Goal: Task Accomplishment & Management: Manage account settings

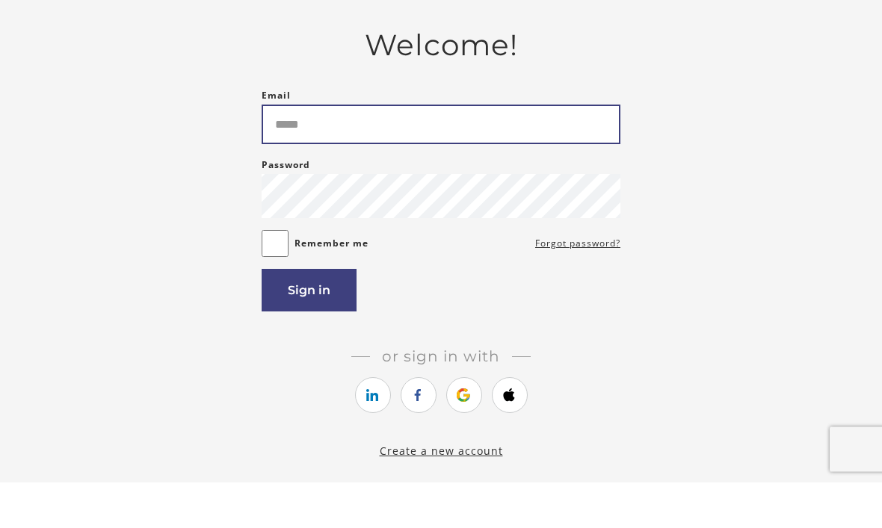
type input "**********"
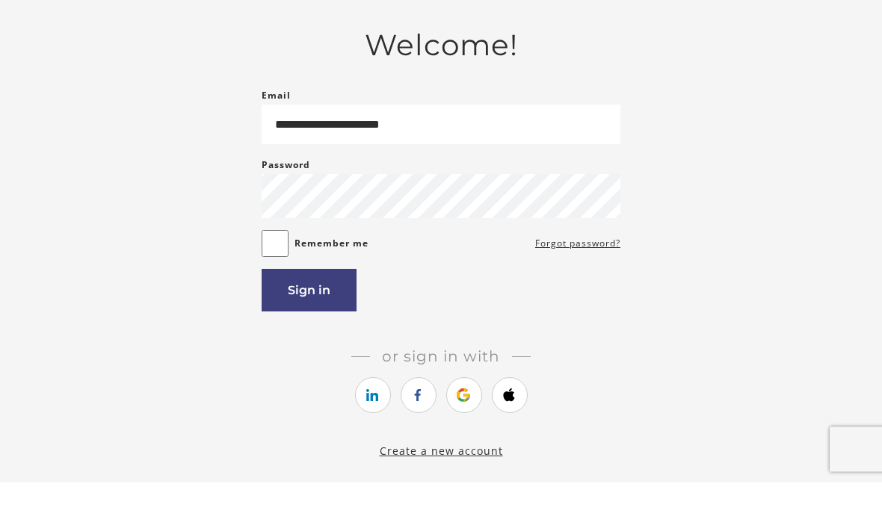
scroll to position [46, 0]
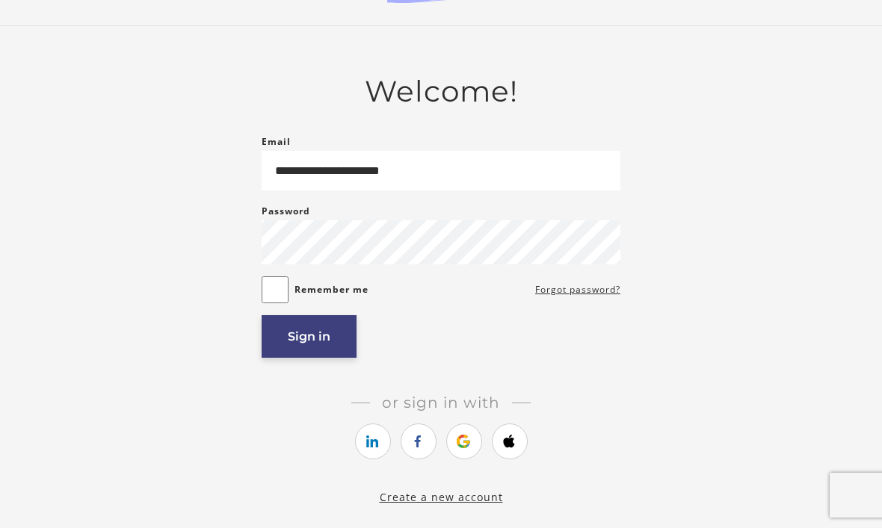
click at [322, 331] on button "Sign in" at bounding box center [309, 336] width 95 height 43
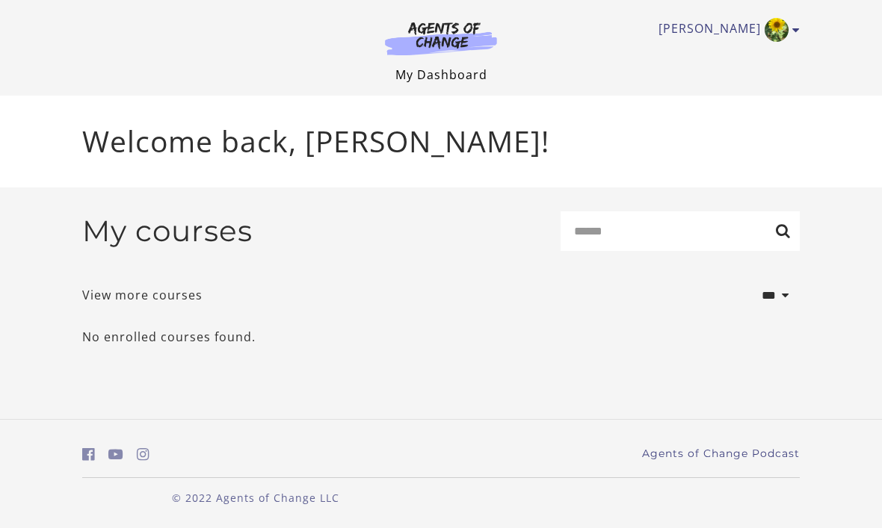
click at [444, 82] on link "My Dashboard" at bounding box center [441, 74] width 92 height 16
click at [438, 73] on link "My Dashboard" at bounding box center [441, 74] width 92 height 16
click at [733, 31] on link "[PERSON_NAME]" at bounding box center [725, 30] width 134 height 24
click at [717, 57] on link "My Account" at bounding box center [738, 54] width 132 height 25
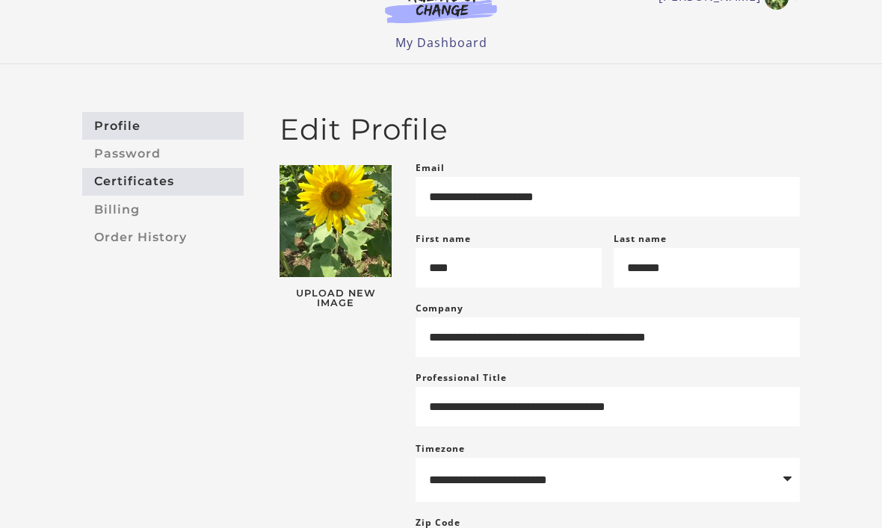
scroll to position [32, 0]
click at [114, 180] on link "Certificates" at bounding box center [162, 182] width 161 height 28
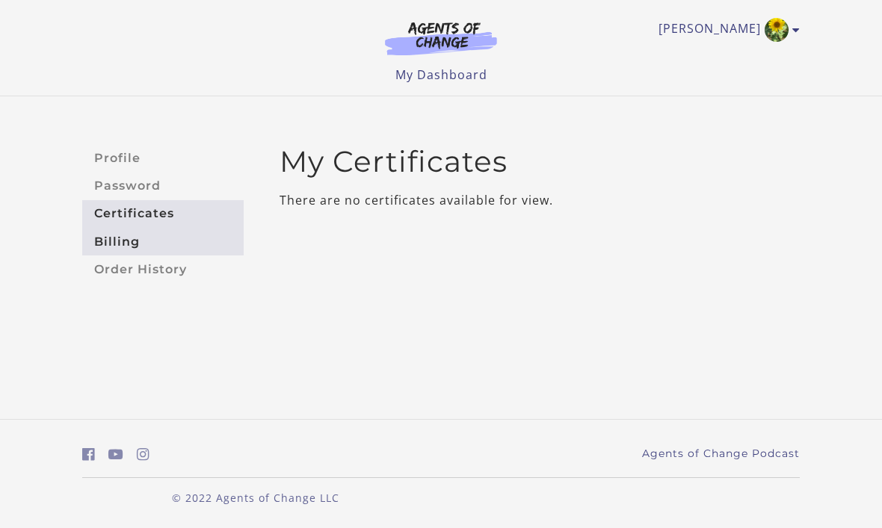
click at [108, 237] on link "Billing" at bounding box center [162, 242] width 161 height 28
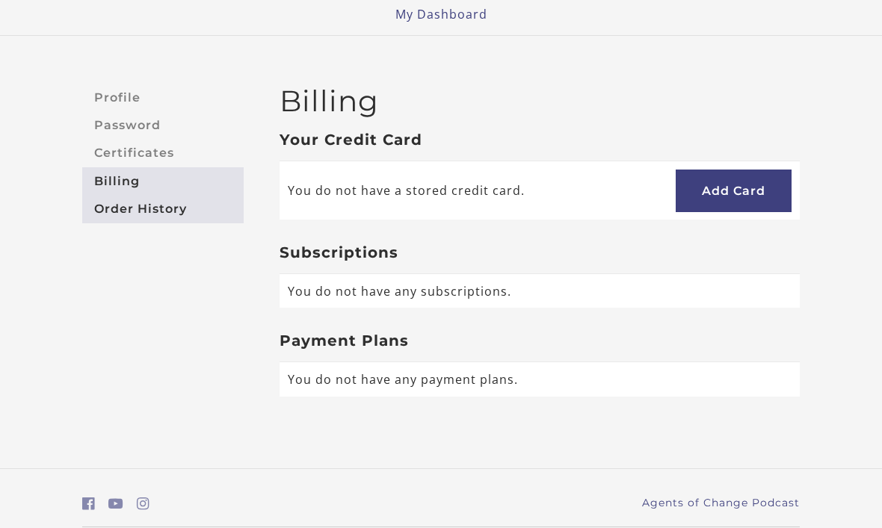
scroll to position [60, 0]
click at [110, 212] on link "Order History" at bounding box center [162, 210] width 161 height 28
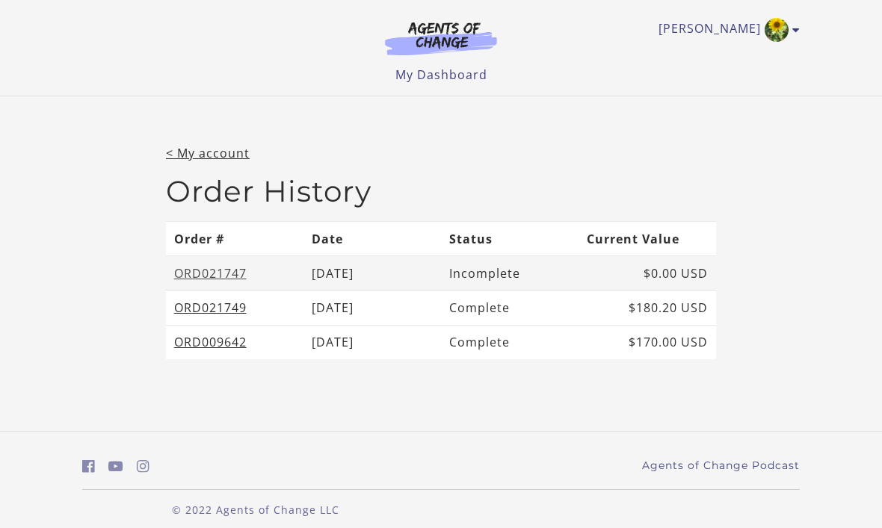
click at [187, 271] on link "ORD021747" at bounding box center [210, 273] width 72 height 16
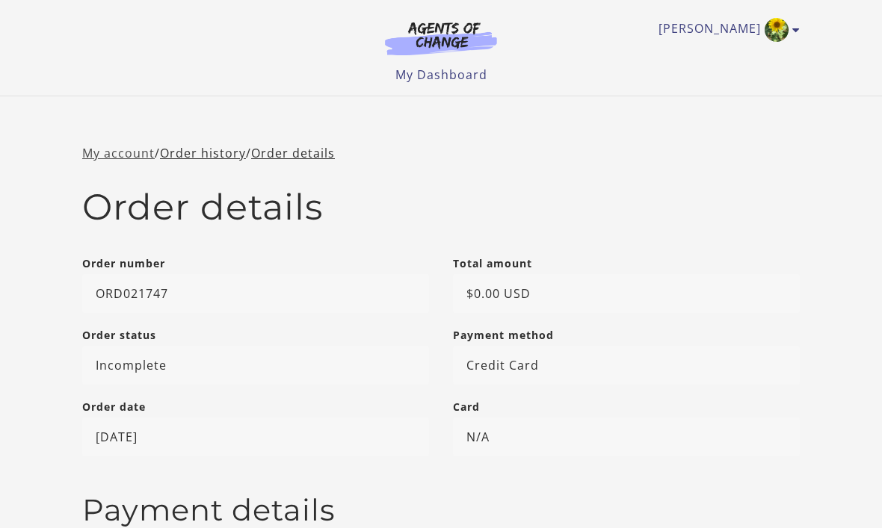
click at [103, 158] on link "My account" at bounding box center [118, 153] width 72 height 16
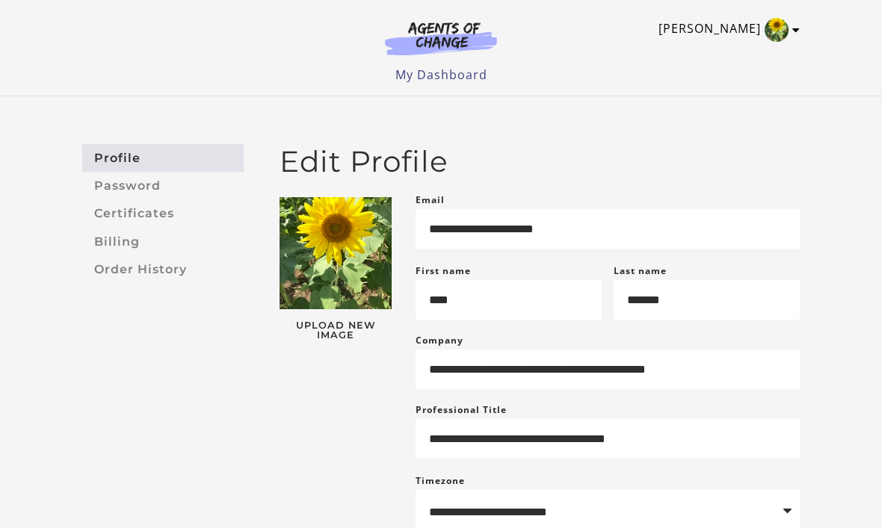
click at [786, 25] on img "Toggle menu" at bounding box center [776, 30] width 24 height 24
click at [717, 86] on link "Support" at bounding box center [738, 79] width 132 height 25
click at [710, 53] on link "My Account" at bounding box center [738, 54] width 132 height 25
click at [123, 241] on link "Billing" at bounding box center [162, 242] width 161 height 28
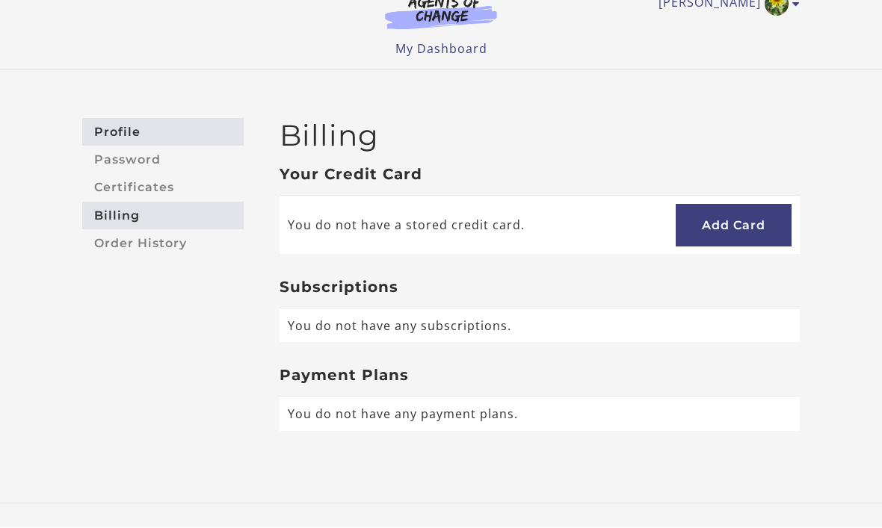
scroll to position [26, 0]
click at [100, 134] on link "Profile" at bounding box center [162, 132] width 161 height 28
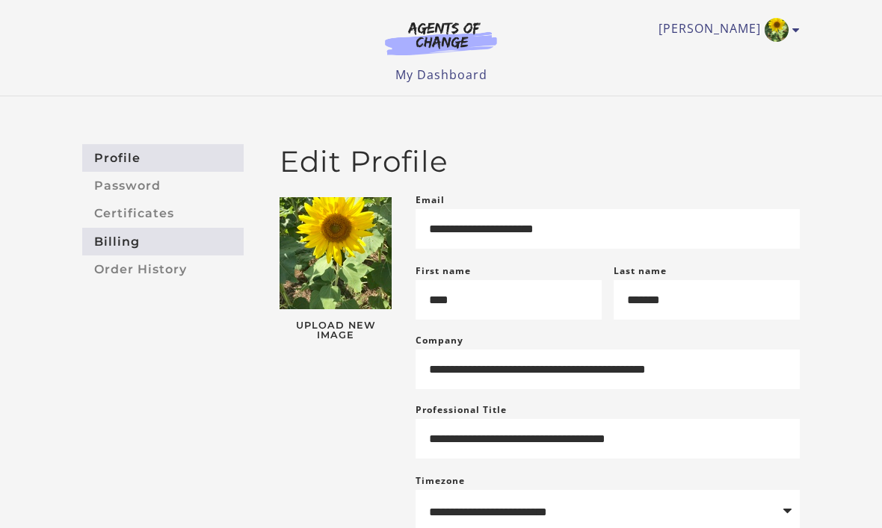
click at [115, 241] on link "Billing" at bounding box center [162, 242] width 161 height 28
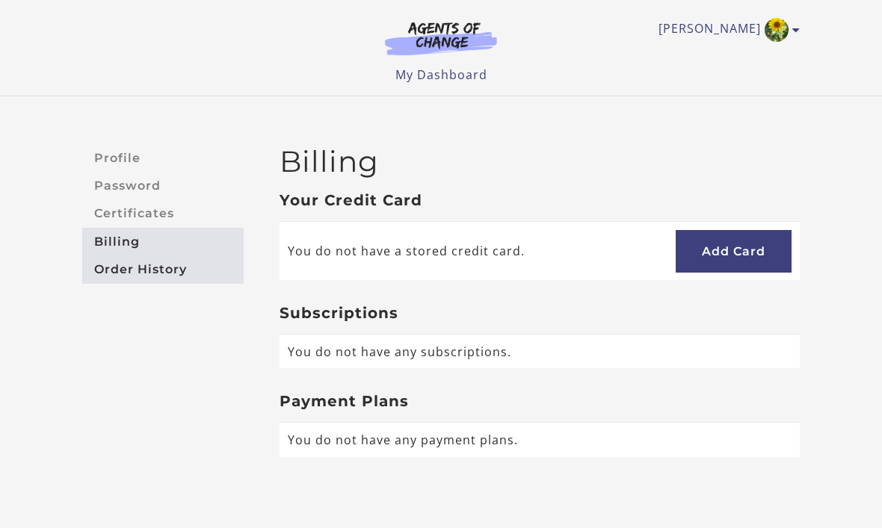
click at [126, 267] on link "Order History" at bounding box center [162, 270] width 161 height 28
